Goal: Information Seeking & Learning: Learn about a topic

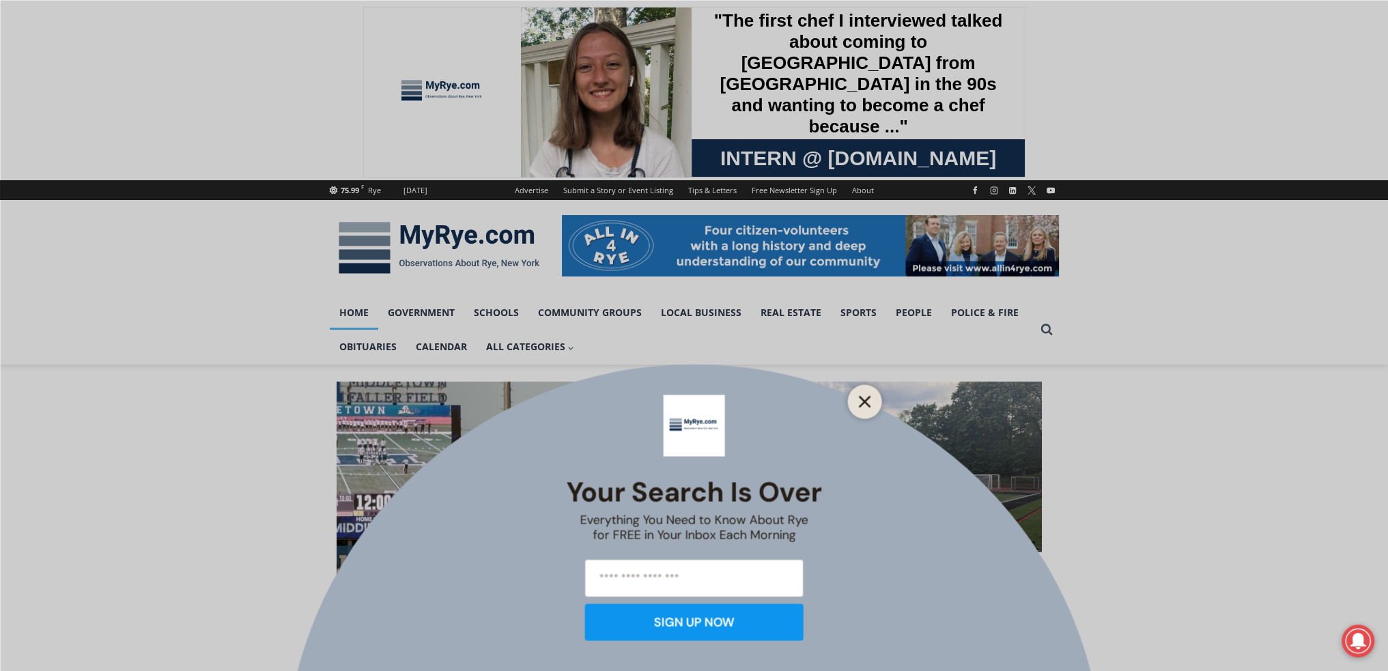
click at [872, 401] on button "Close" at bounding box center [864, 401] width 19 height 19
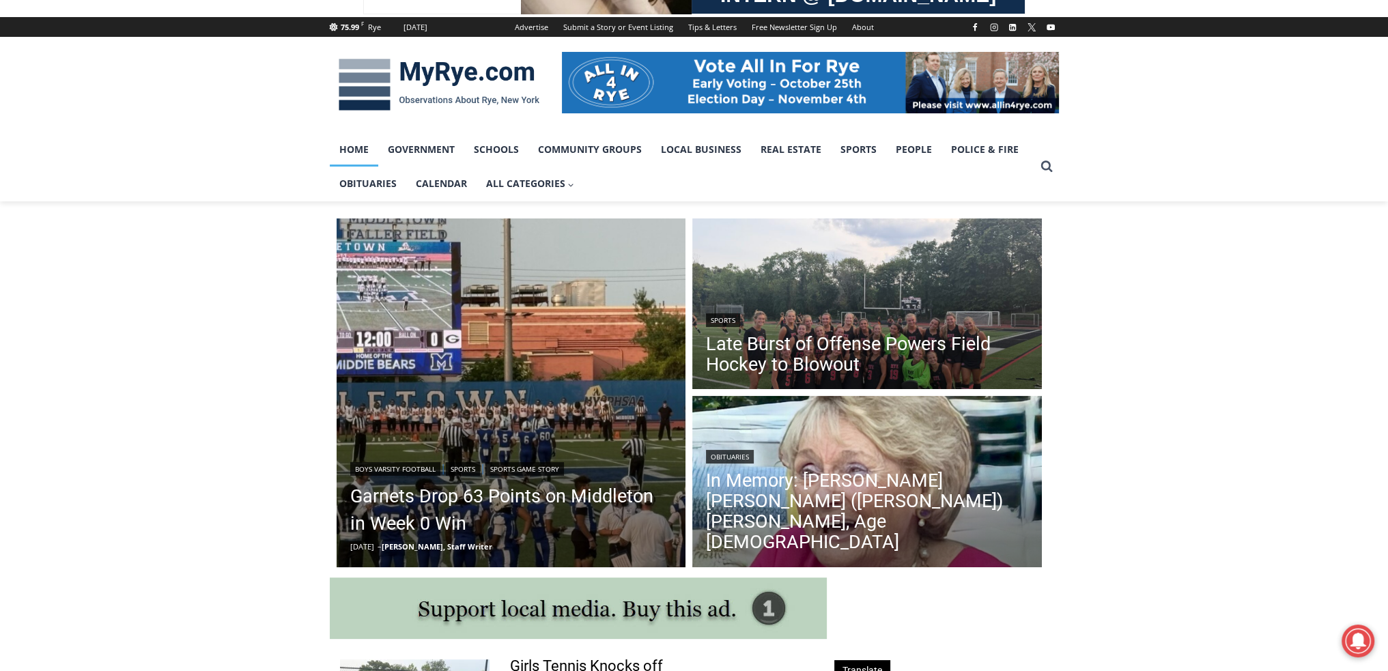
scroll to position [318, 0]
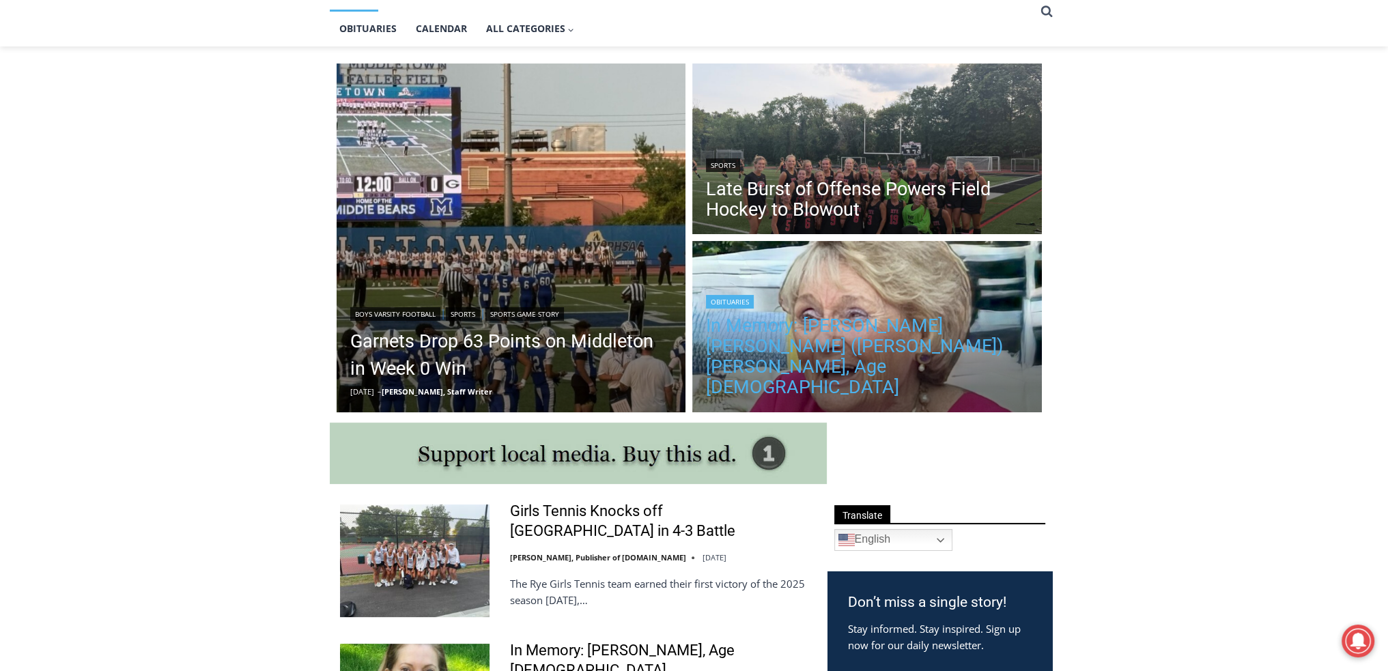
click at [747, 375] on link "In Memory: Maureen Catherine (Devlin) Koecheler, Age 83" at bounding box center [867, 356] width 322 height 82
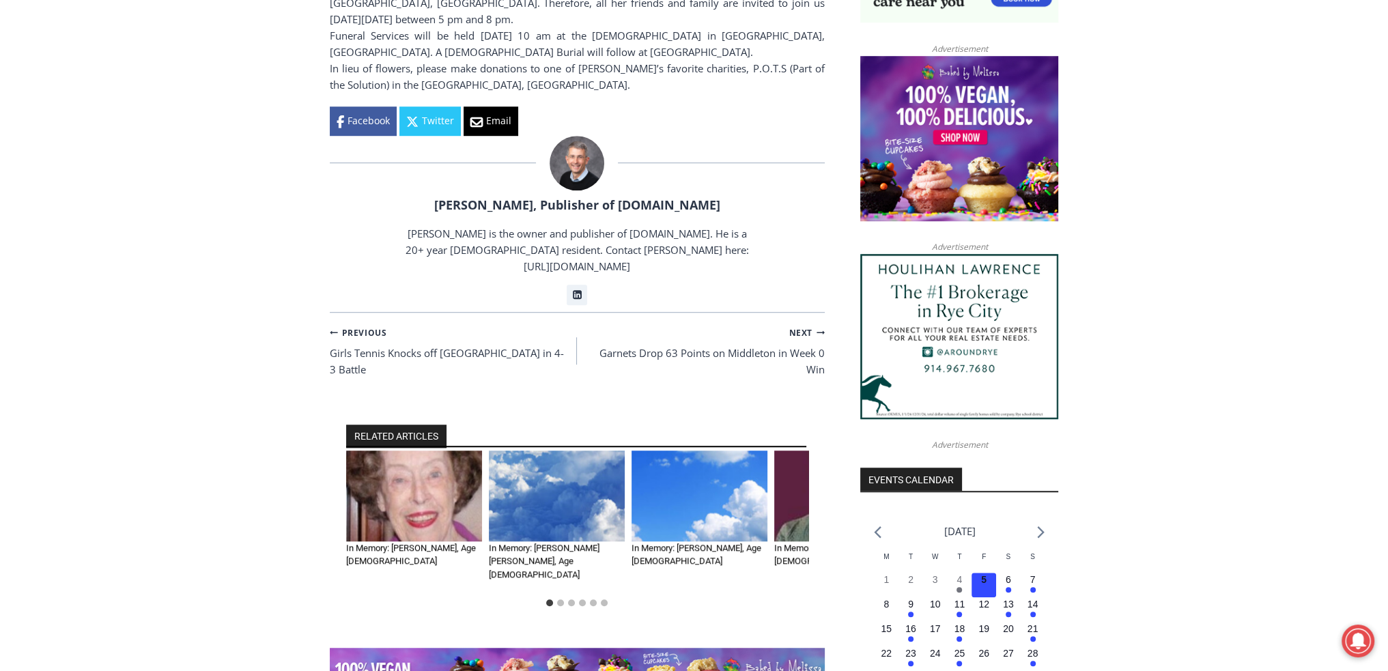
scroll to position [1274, 0]
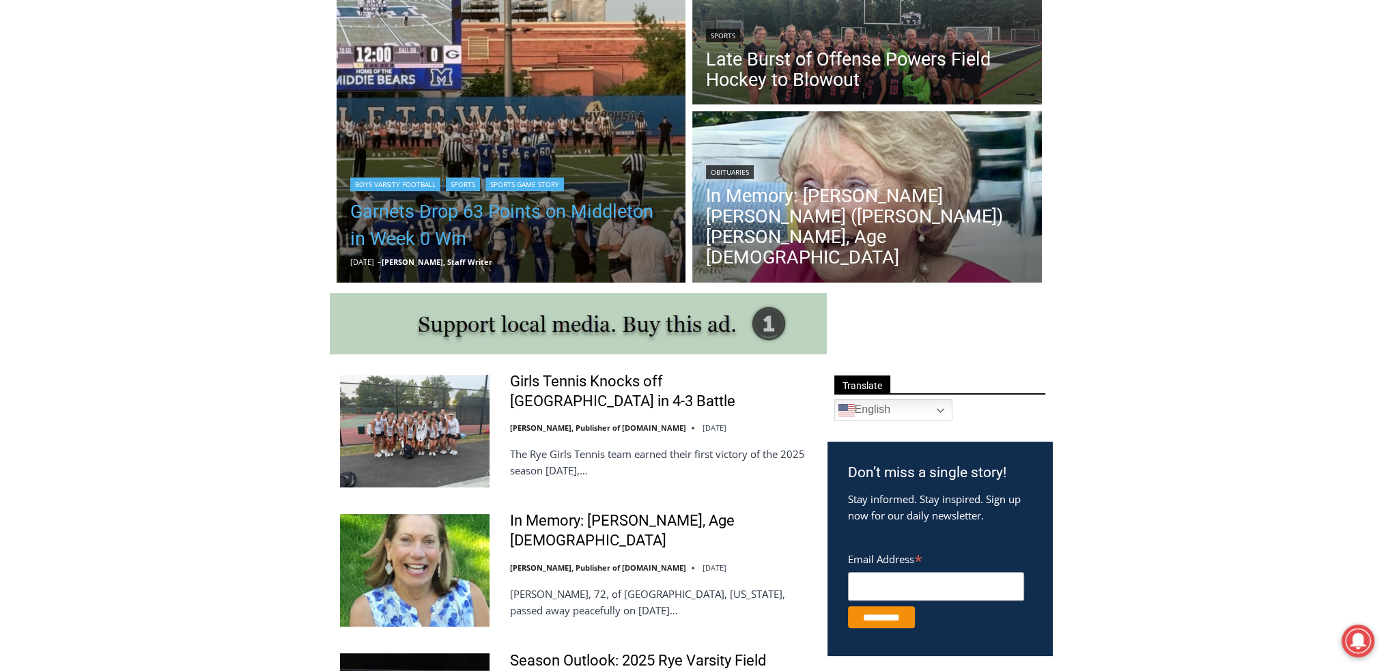
scroll to position [466, 0]
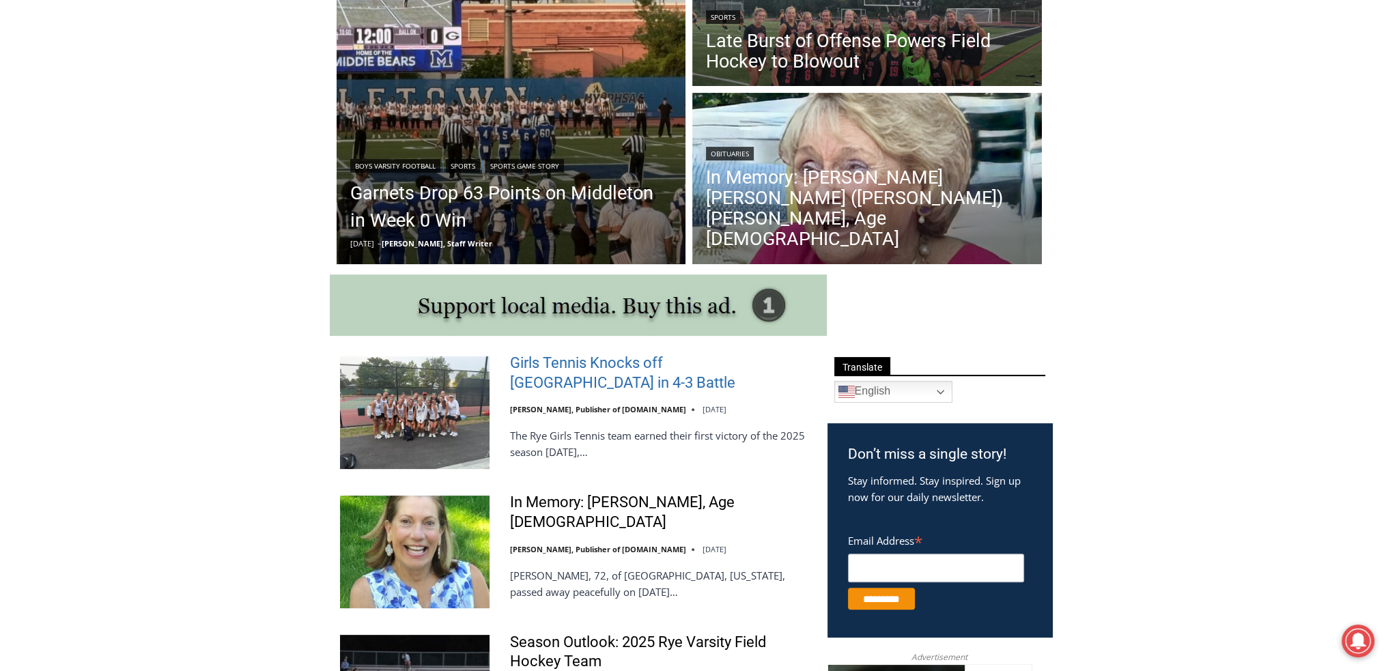
click at [530, 365] on link "Girls Tennis Knocks off Mamaroneck in 4-3 Battle" at bounding box center [660, 373] width 300 height 39
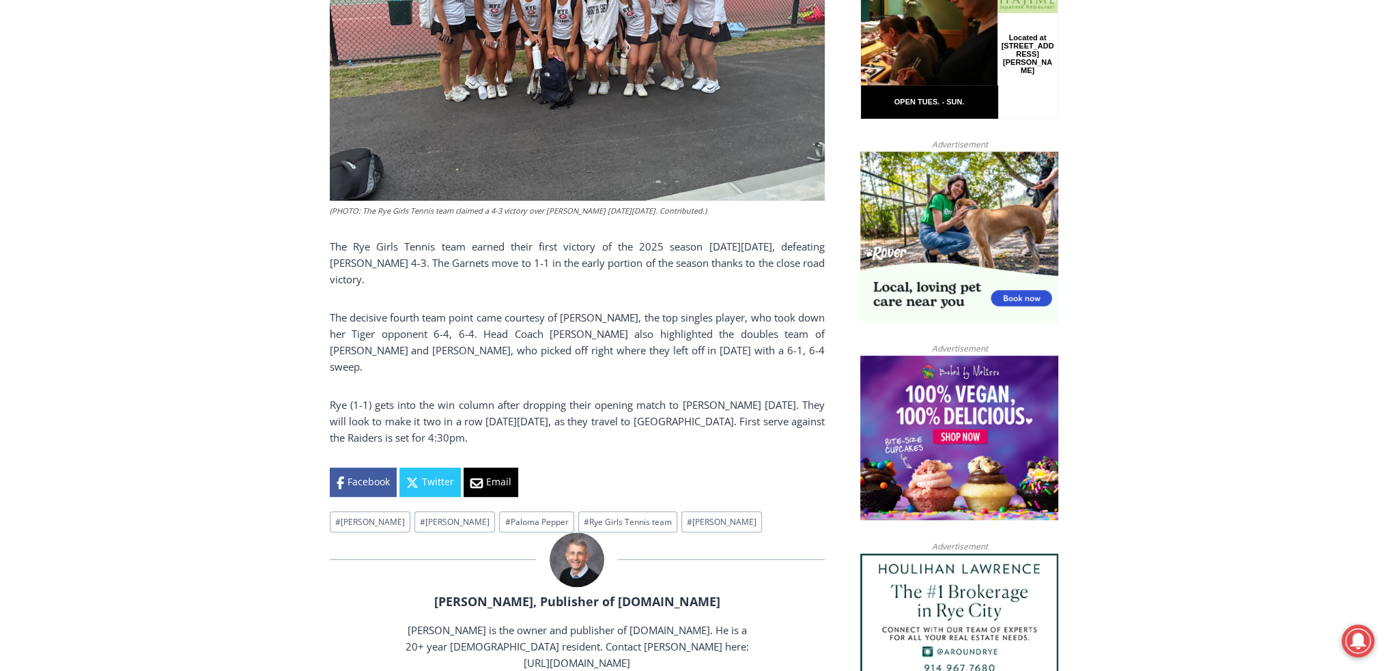
scroll to position [796, 0]
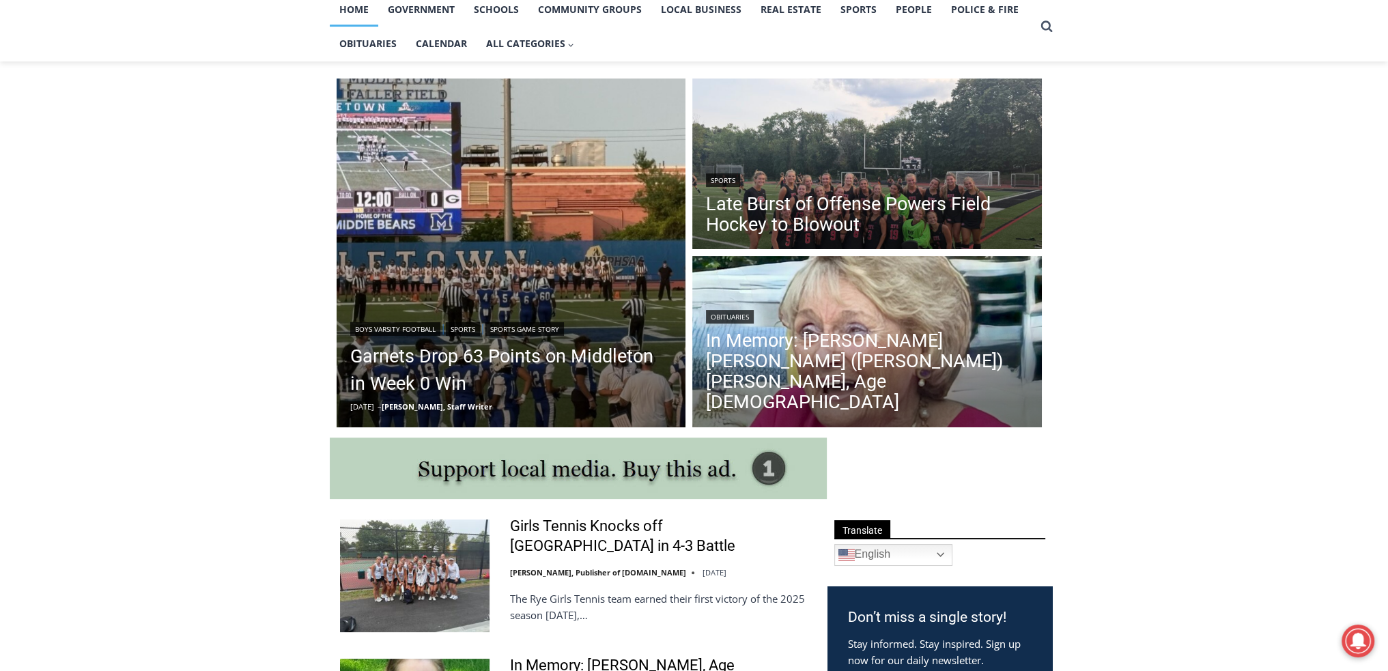
scroll to position [147, 0]
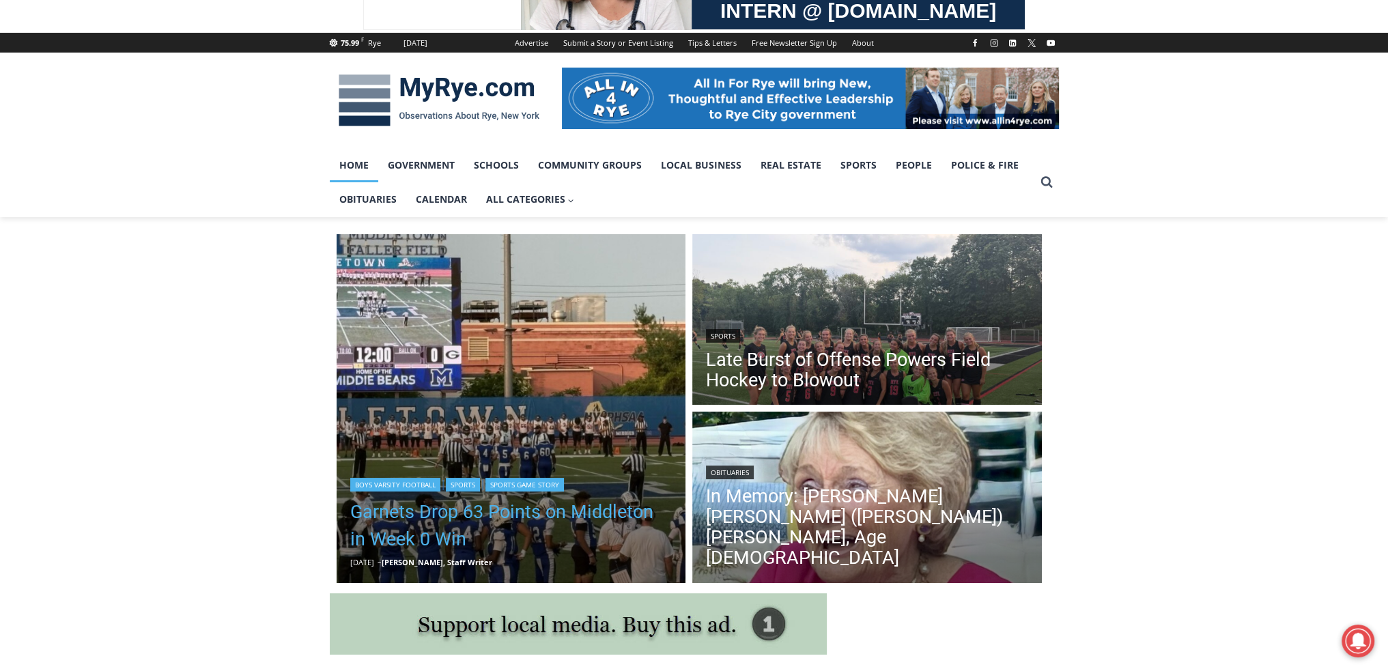
click at [361, 521] on link "Garnets Drop 63 Points on Middleton in Week 0 Win" at bounding box center [511, 525] width 322 height 55
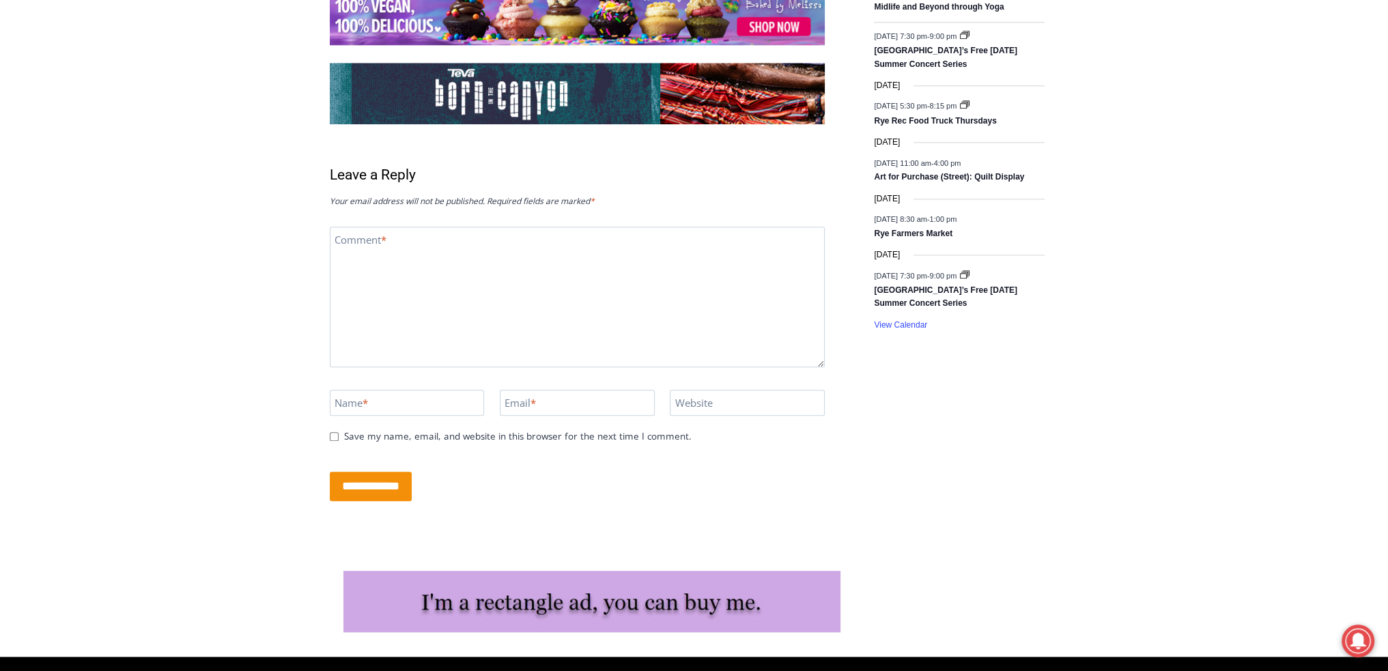
scroll to position [2200, 0]
